Goal: Complete application form

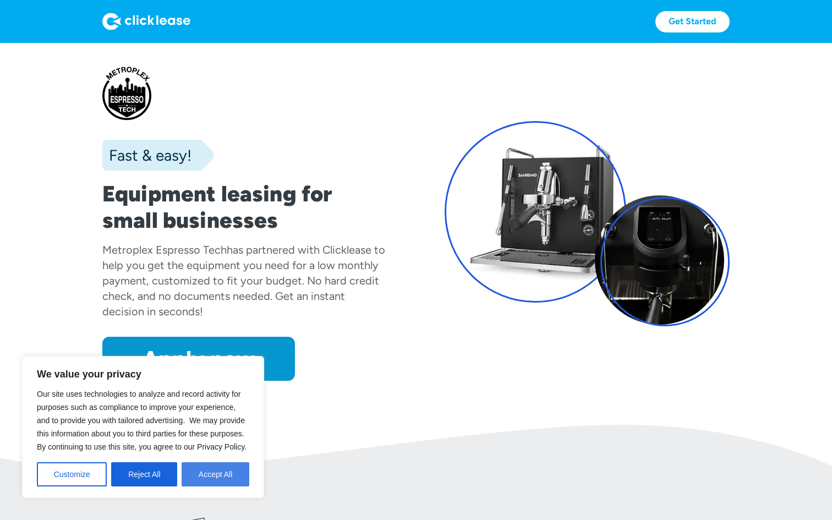
click at [196, 474] on button "Accept All" at bounding box center [216, 474] width 68 height 24
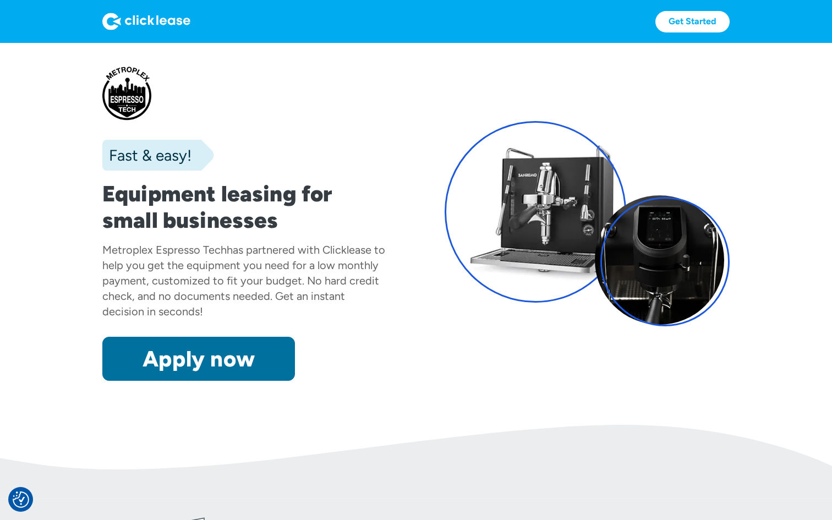
click at [244, 366] on link "Apply now" at bounding box center [198, 359] width 193 height 44
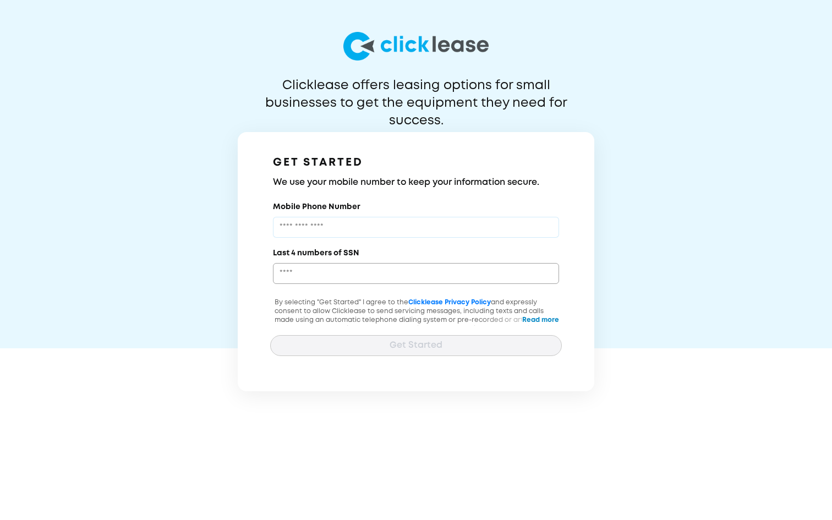
click at [316, 224] on input "Mobile Phone Number" at bounding box center [416, 227] width 286 height 21
type input "**"
